Goal: Transaction & Acquisition: Purchase product/service

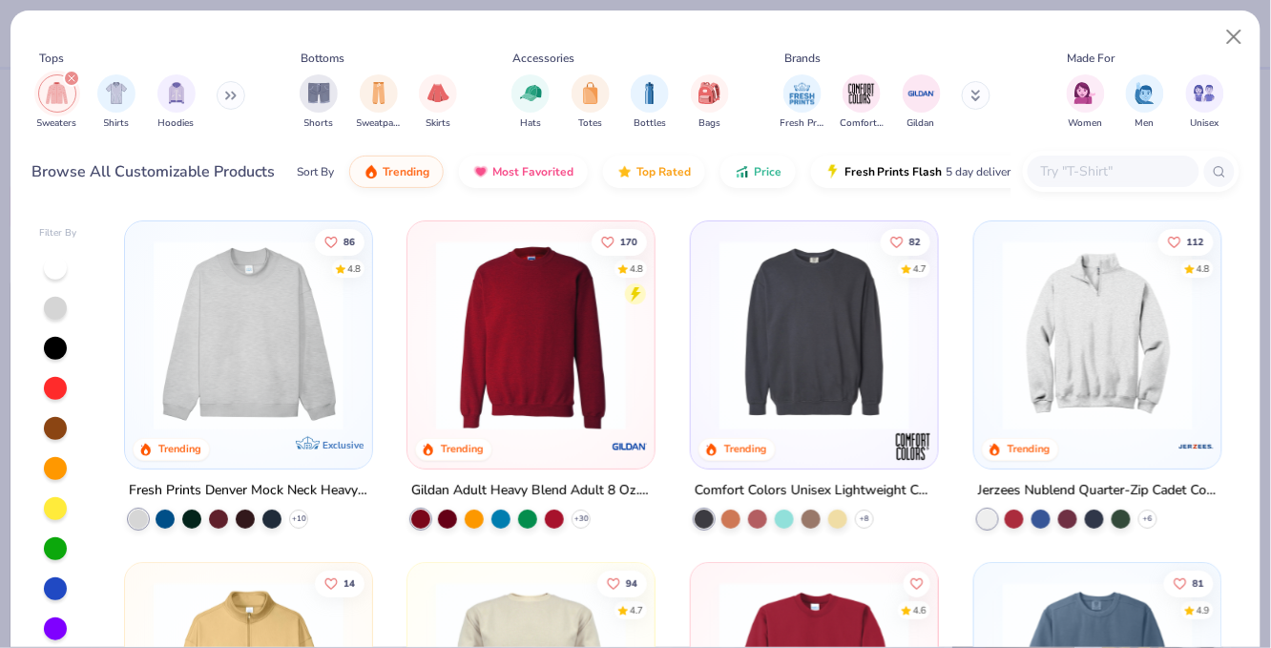
click at [979, 96] on icon at bounding box center [976, 95] width 10 height 11
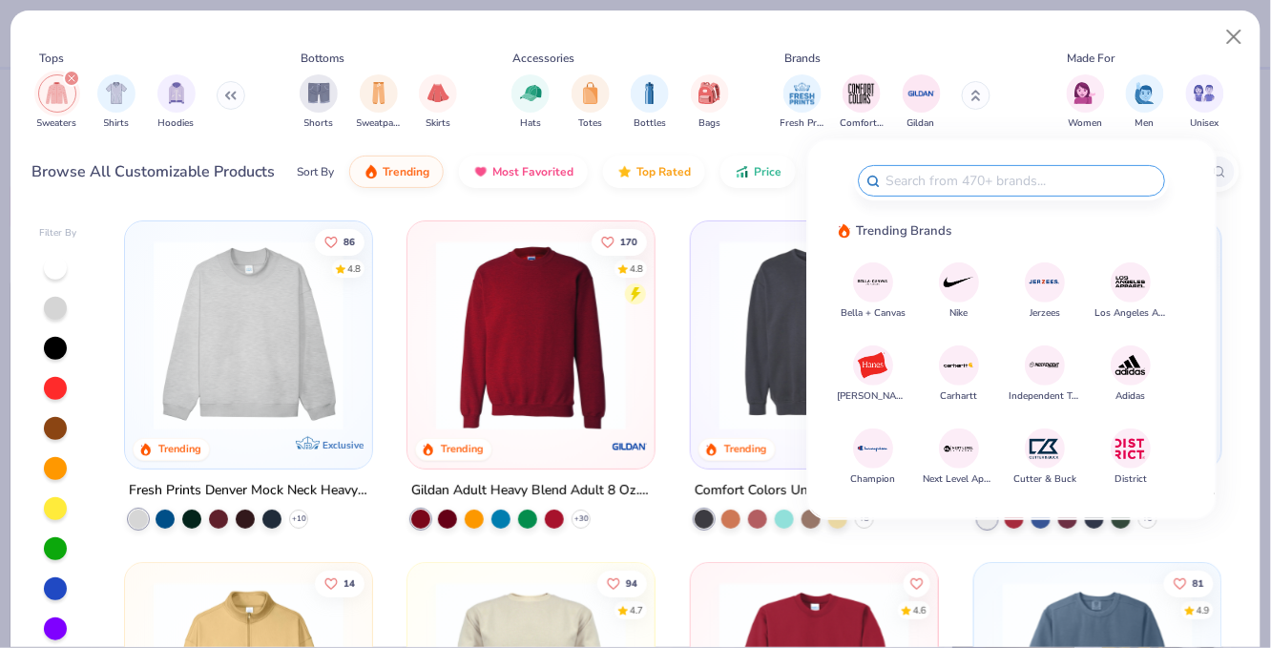
click at [1132, 287] on img at bounding box center [1130, 281] width 33 height 33
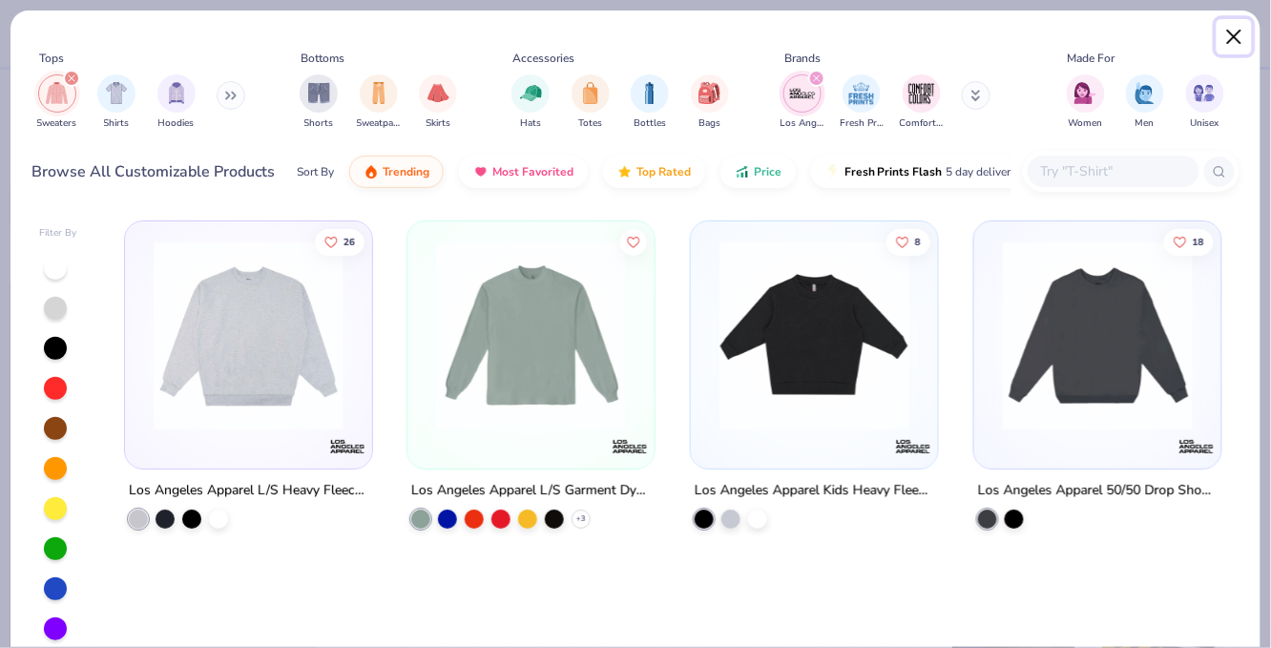
click at [1232, 40] on button "Close" at bounding box center [1234, 37] width 36 height 36
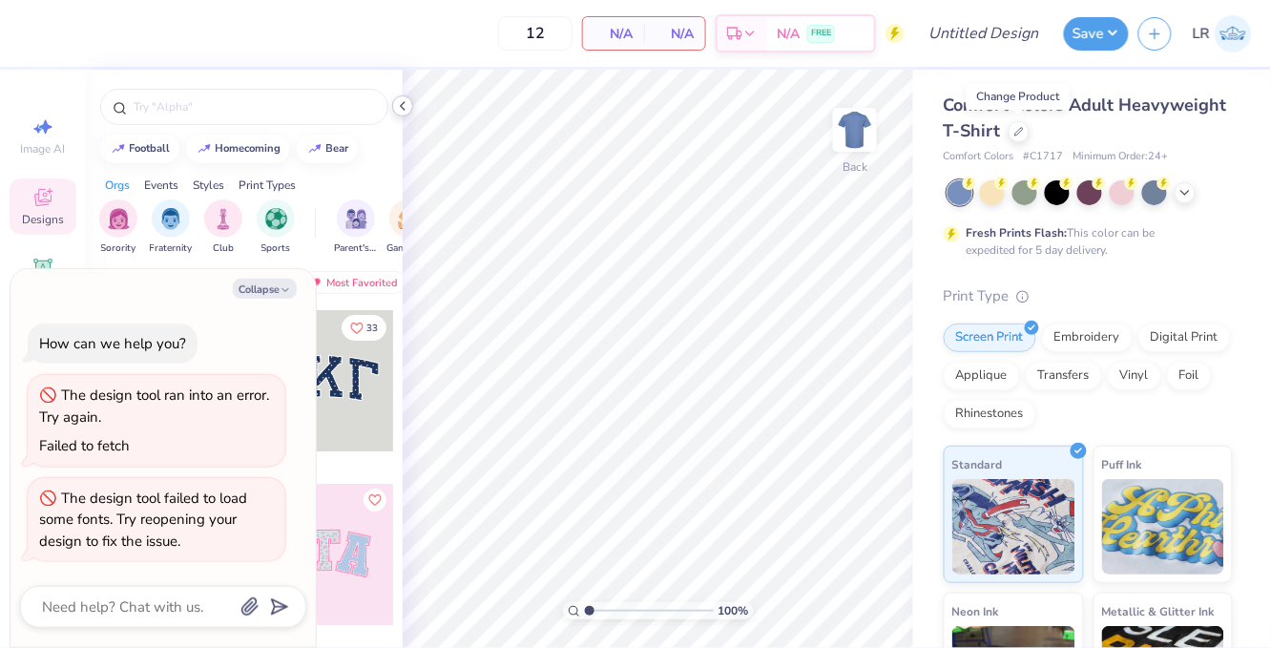
click at [408, 106] on icon at bounding box center [402, 105] width 15 height 15
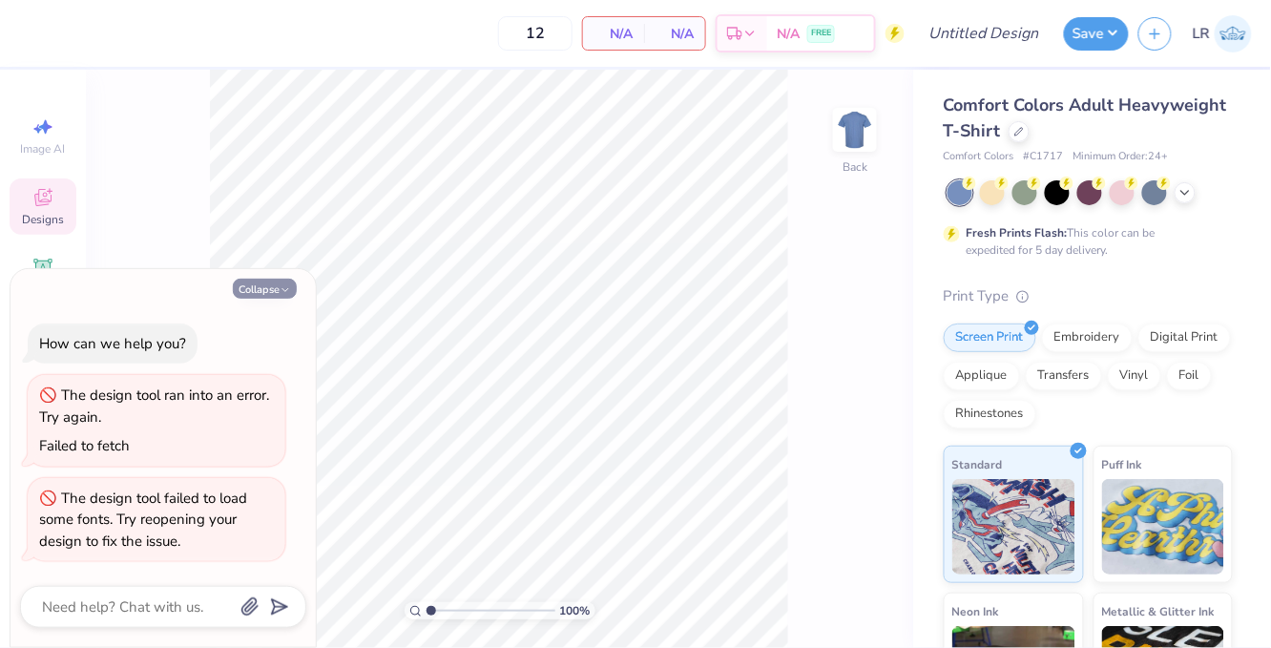
click at [268, 288] on button "Collapse" at bounding box center [265, 289] width 64 height 20
type textarea "x"
